Goal: Contribute content

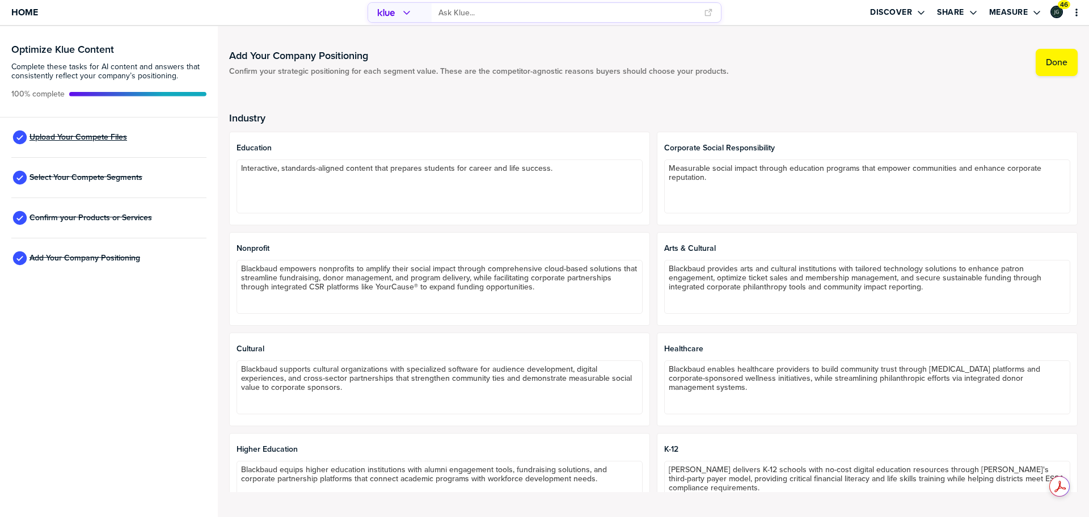
click at [100, 133] on span "Upload Your Compete Files" at bounding box center [79, 137] width 98 height 9
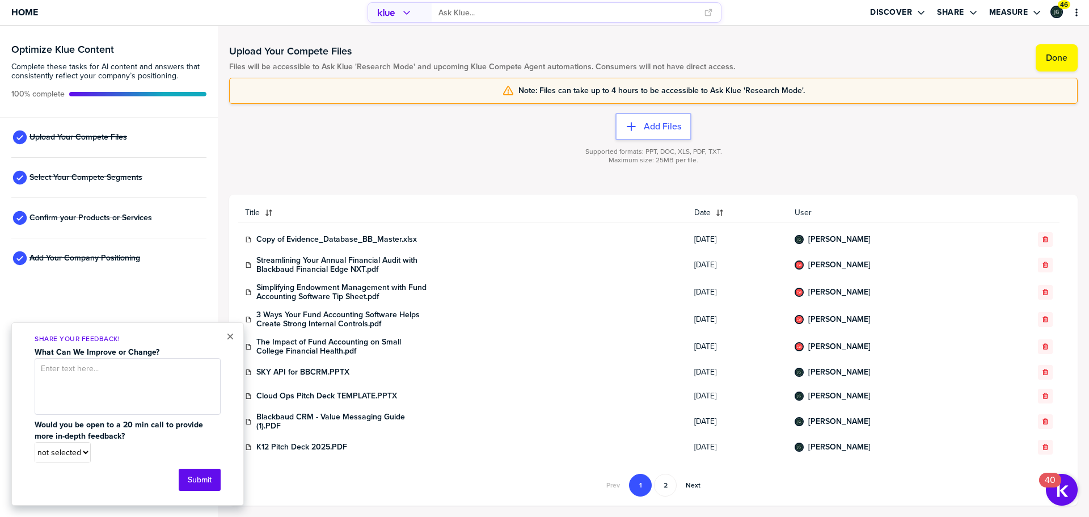
scroll to position [227, 0]
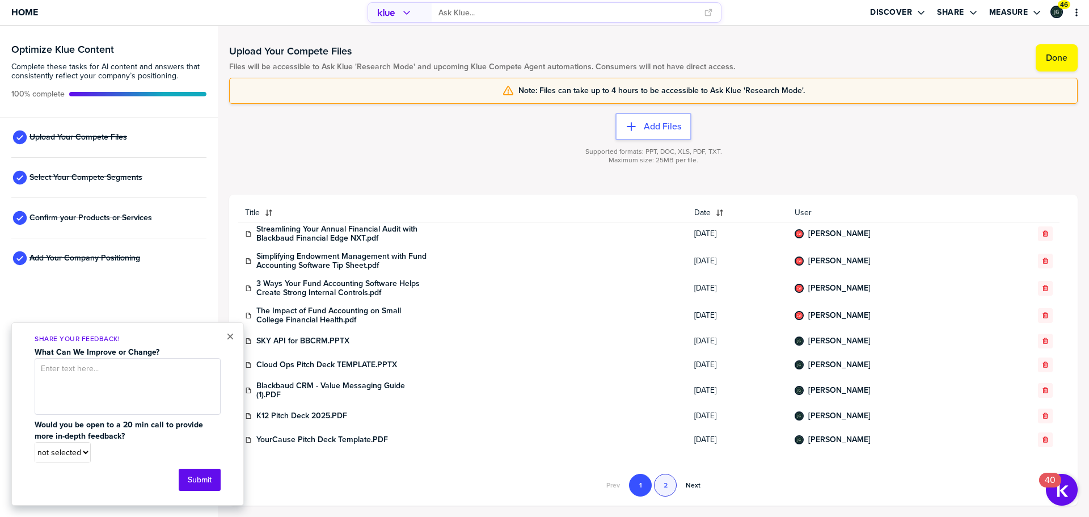
click at [664, 485] on button "2" at bounding box center [665, 485] width 23 height 23
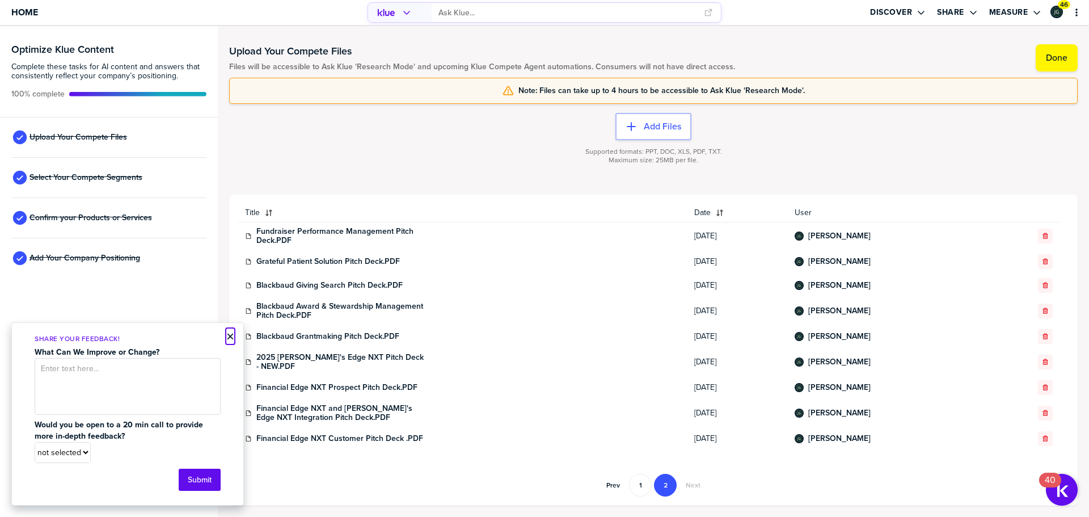
click at [232, 335] on button "×" at bounding box center [230, 337] width 8 height 14
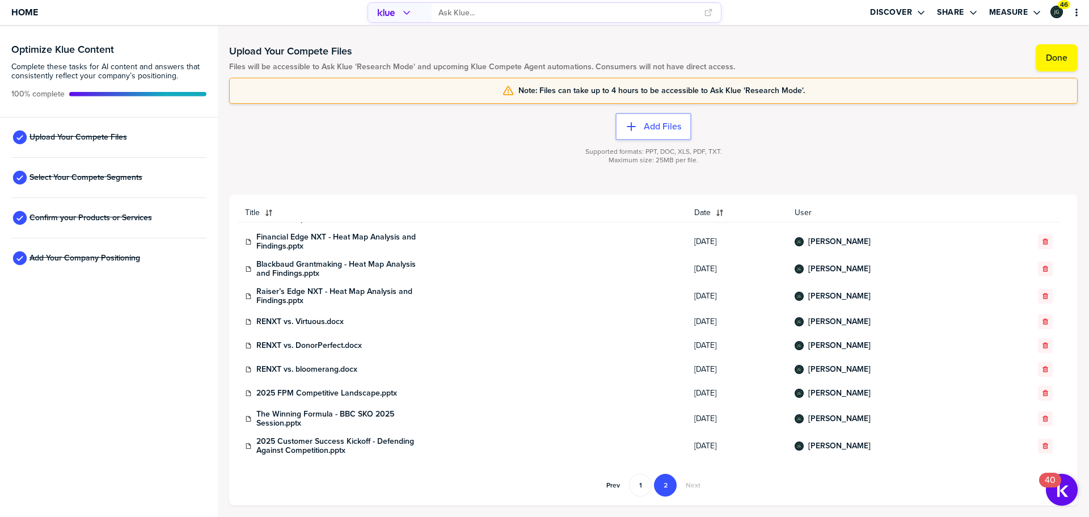
scroll to position [250, 0]
click at [679, 133] on button "Add Files" at bounding box center [654, 126] width 76 height 27
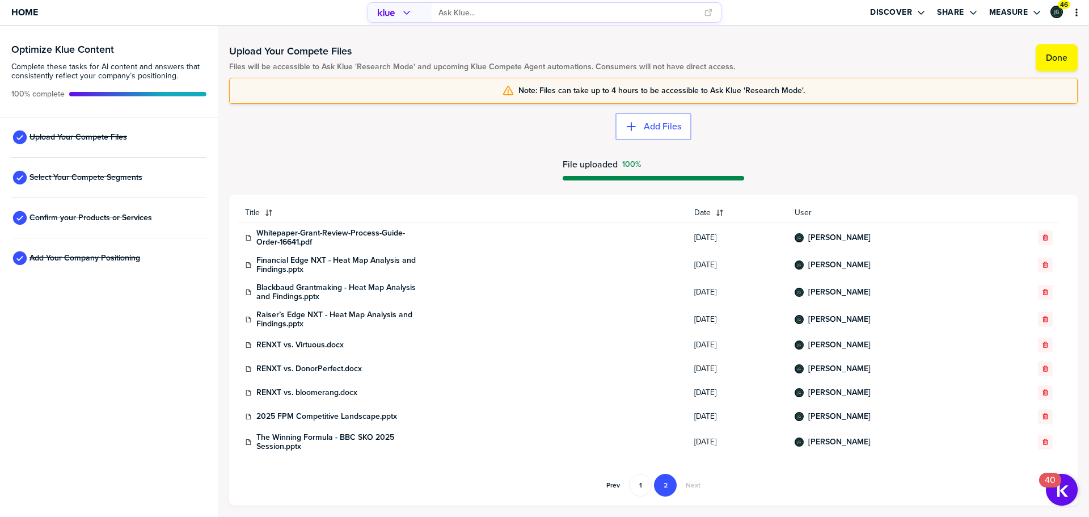
scroll to position [274, 0]
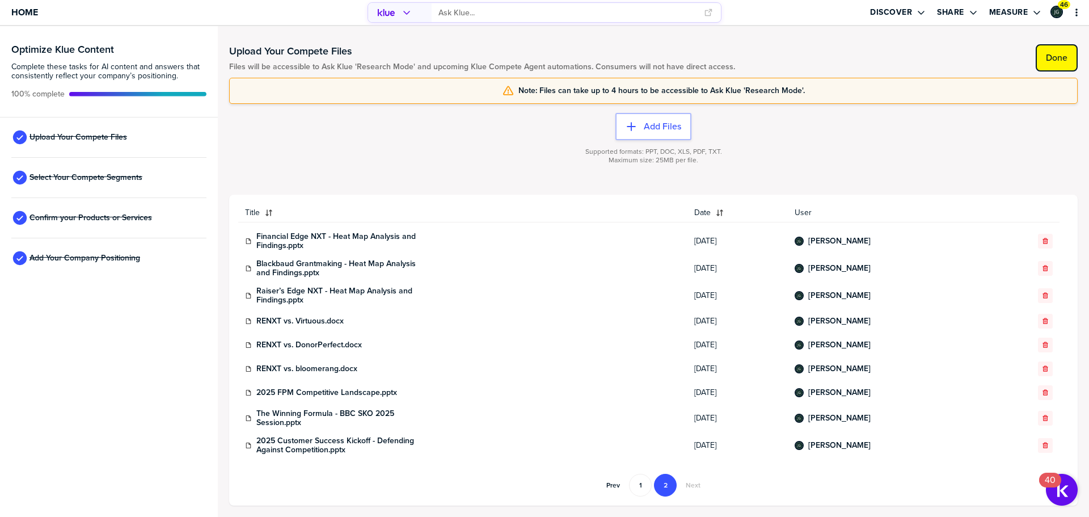
click at [1068, 60] on button "Done" at bounding box center [1057, 57] width 42 height 27
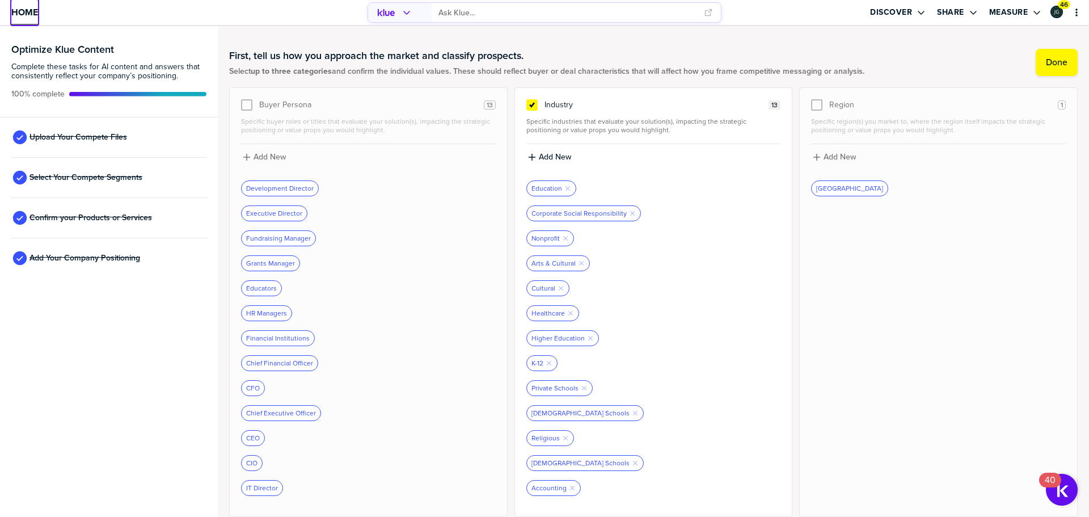
click at [26, 17] on span "Home" at bounding box center [24, 12] width 27 height 10
